Goal: Check status: Check status

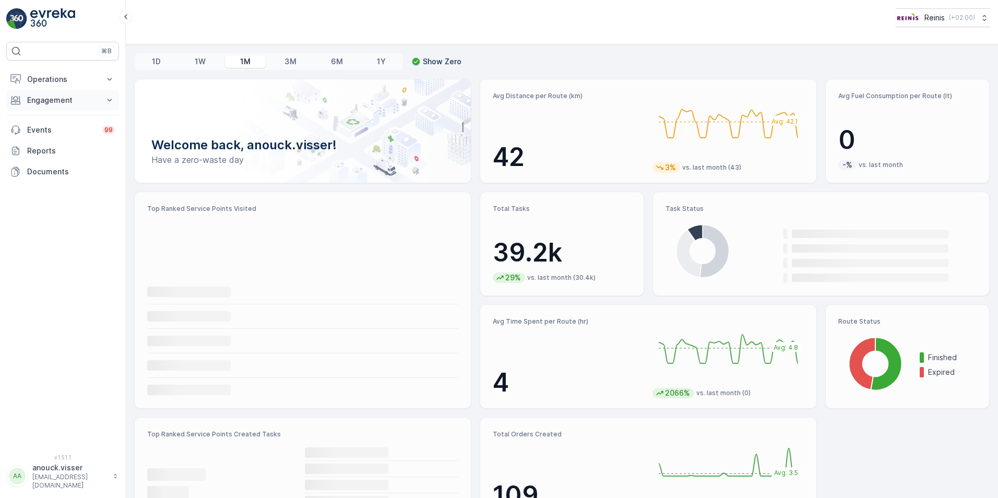
click at [109, 93] on button "Engagement" at bounding box center [62, 100] width 113 height 21
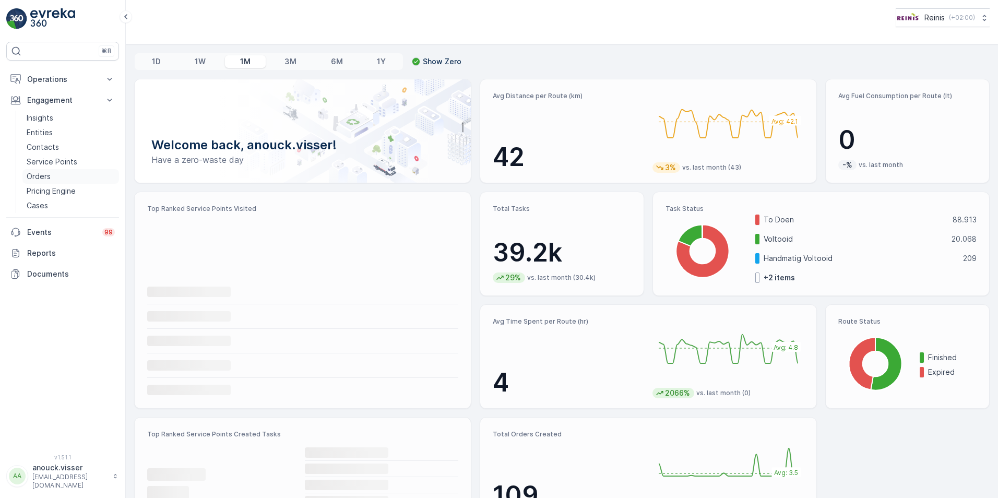
click at [61, 181] on link "Orders" at bounding box center [70, 176] width 97 height 15
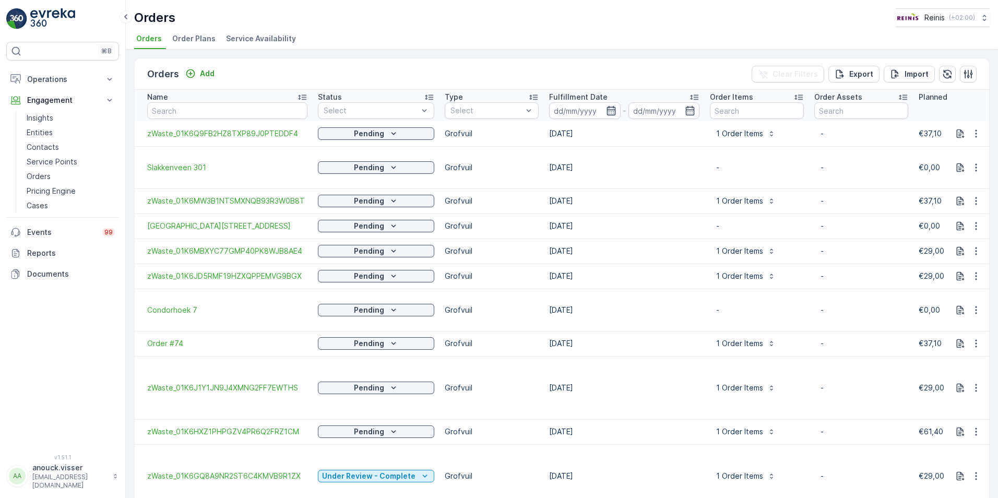
click at [606, 110] on icon "button" at bounding box center [610, 110] width 9 height 9
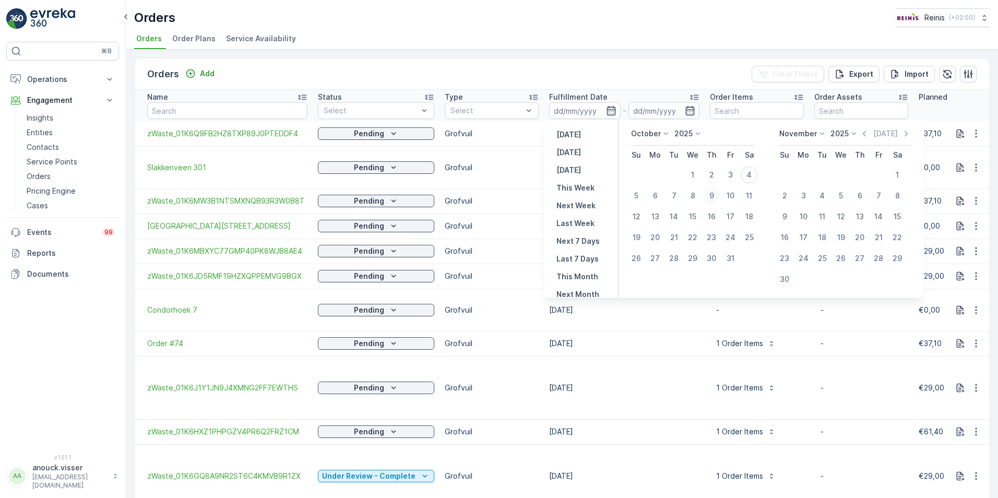
click at [713, 198] on div "9" at bounding box center [711, 195] width 17 height 17
type input "[DATE]"
click at [713, 198] on div "9" at bounding box center [711, 195] width 17 height 17
type input "[DATE]"
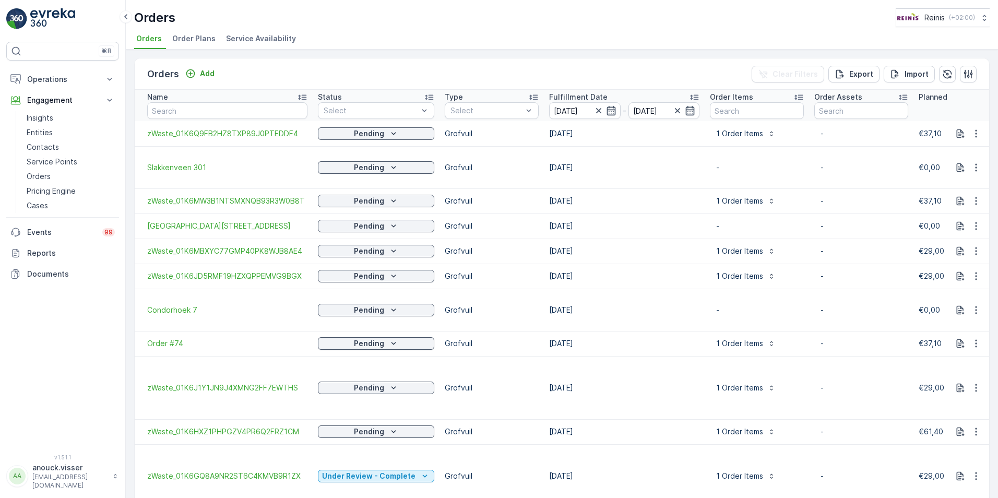
click at [524, 74] on div "Orders Add Clear Filters Export Import" at bounding box center [562, 73] width 854 height 31
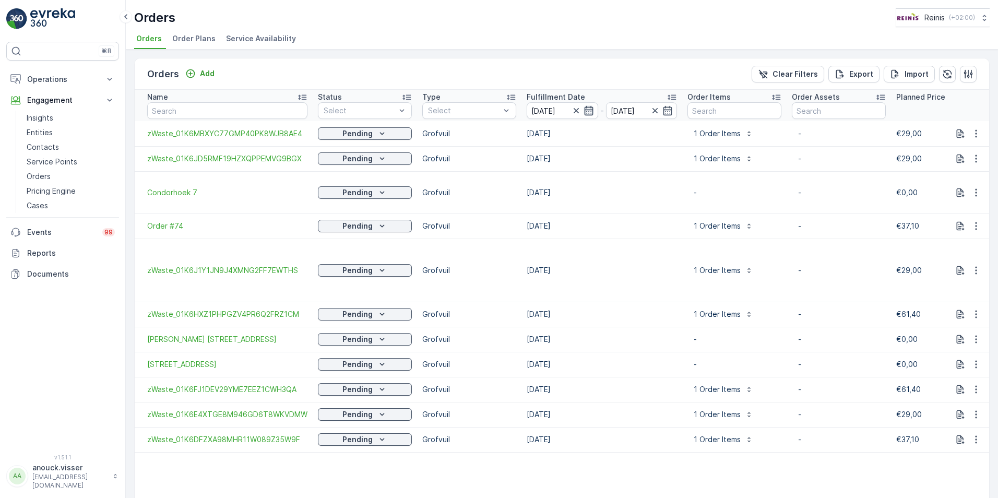
click at [584, 110] on icon "button" at bounding box center [588, 110] width 9 height 9
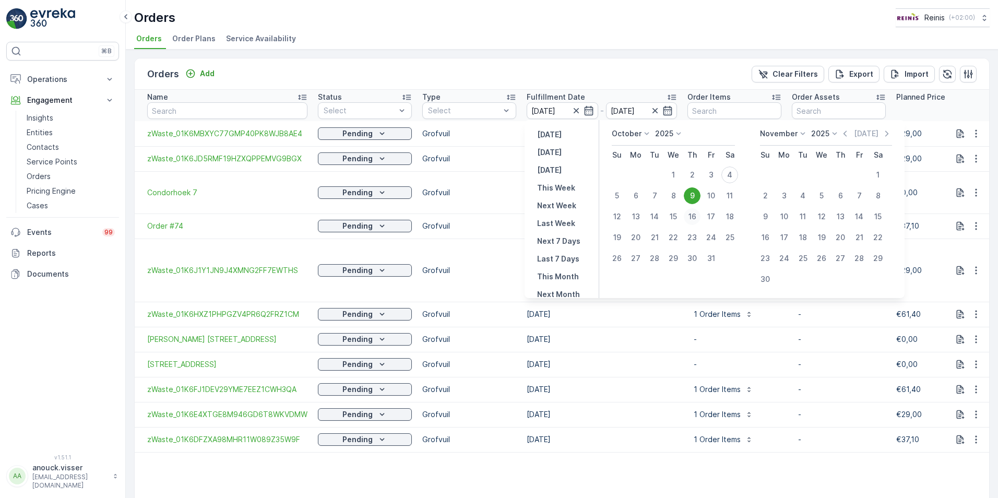
click at [691, 212] on div "16" at bounding box center [691, 216] width 17 height 17
type input "[DATE]"
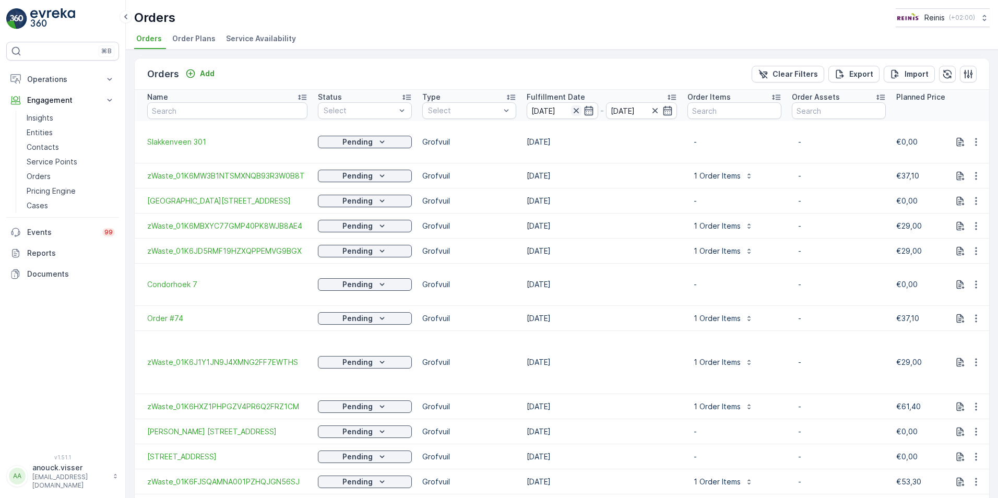
click at [574, 115] on icon "button" at bounding box center [576, 110] width 10 height 10
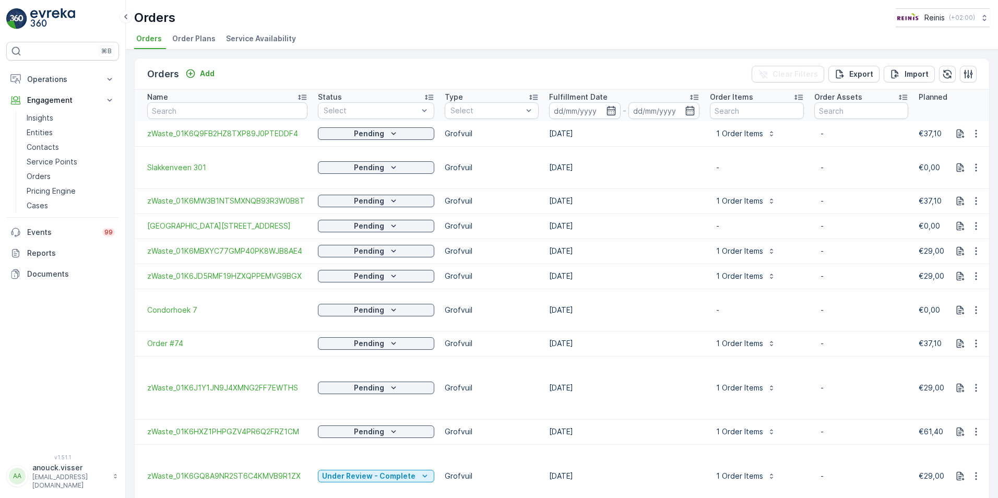
click at [574, 115] on input at bounding box center [584, 110] width 71 height 17
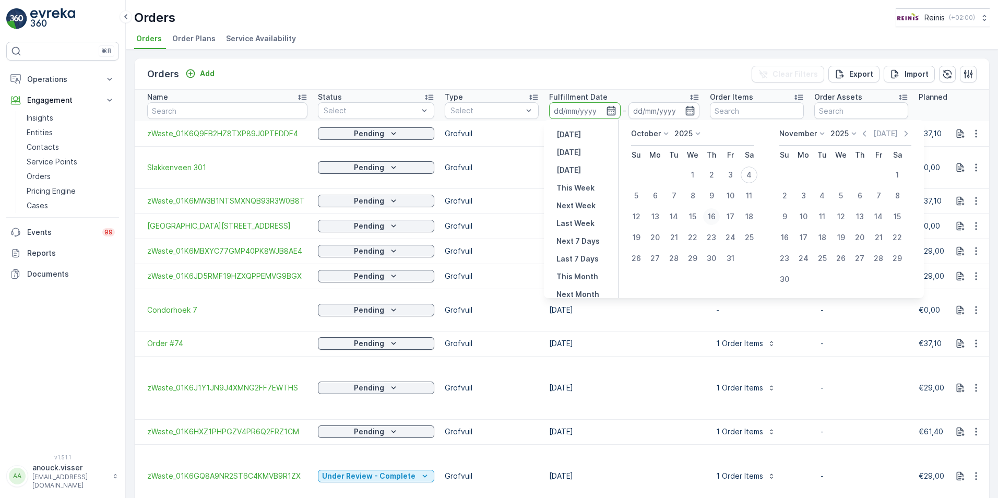
click at [711, 211] on div "16" at bounding box center [711, 216] width 17 height 17
type input "[DATE]"
click at [711, 211] on div "16" at bounding box center [711, 216] width 17 height 17
type input "[DATE]"
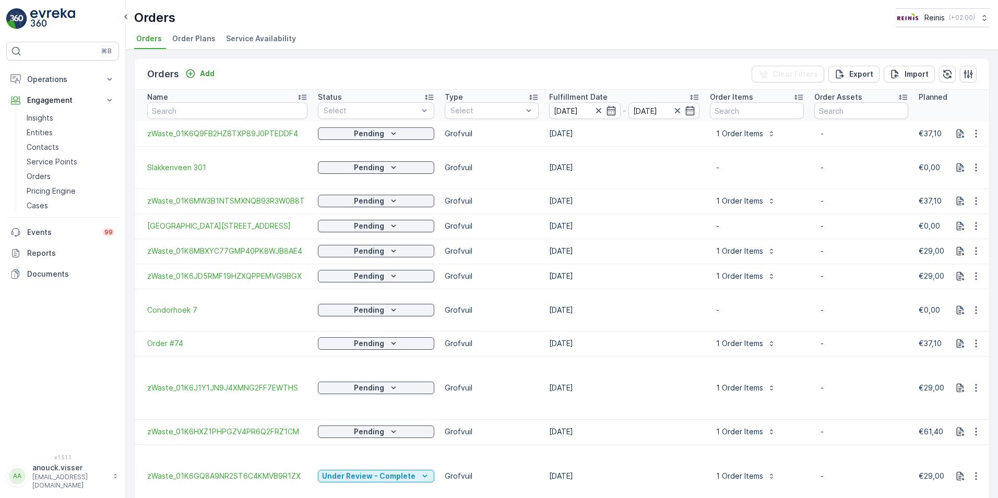
click at [599, 57] on div "Orders Add Clear Filters Export Import Name Status Select Type Select Fulfillme…" at bounding box center [562, 274] width 872 height 448
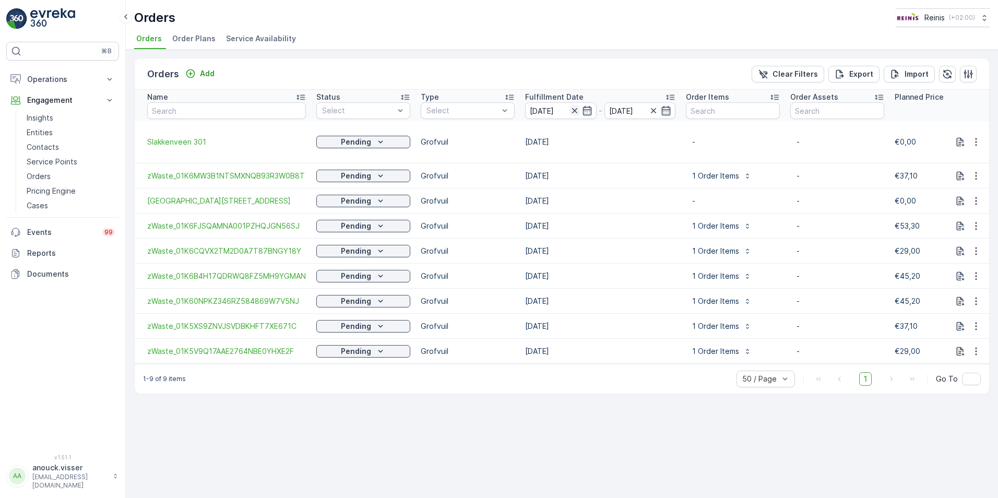
click at [570, 111] on icon "button" at bounding box center [574, 110] width 10 height 10
